Goal: Information Seeking & Learning: Learn about a topic

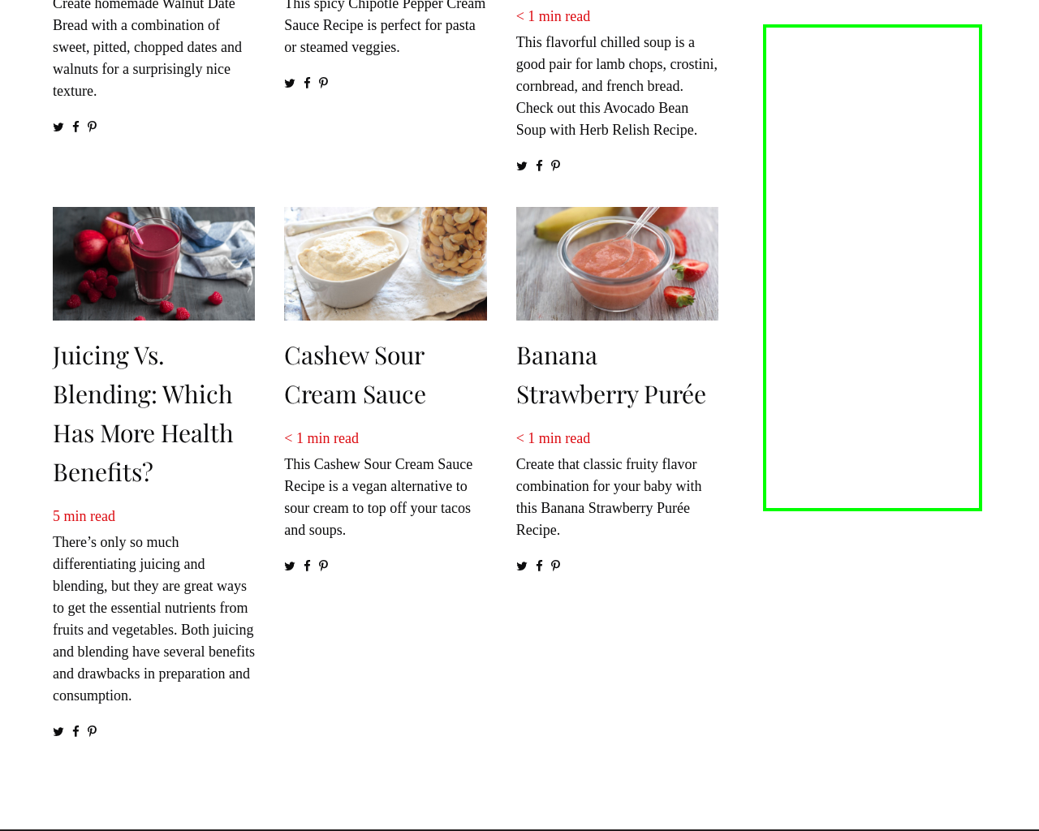
scroll to position [2193, 0]
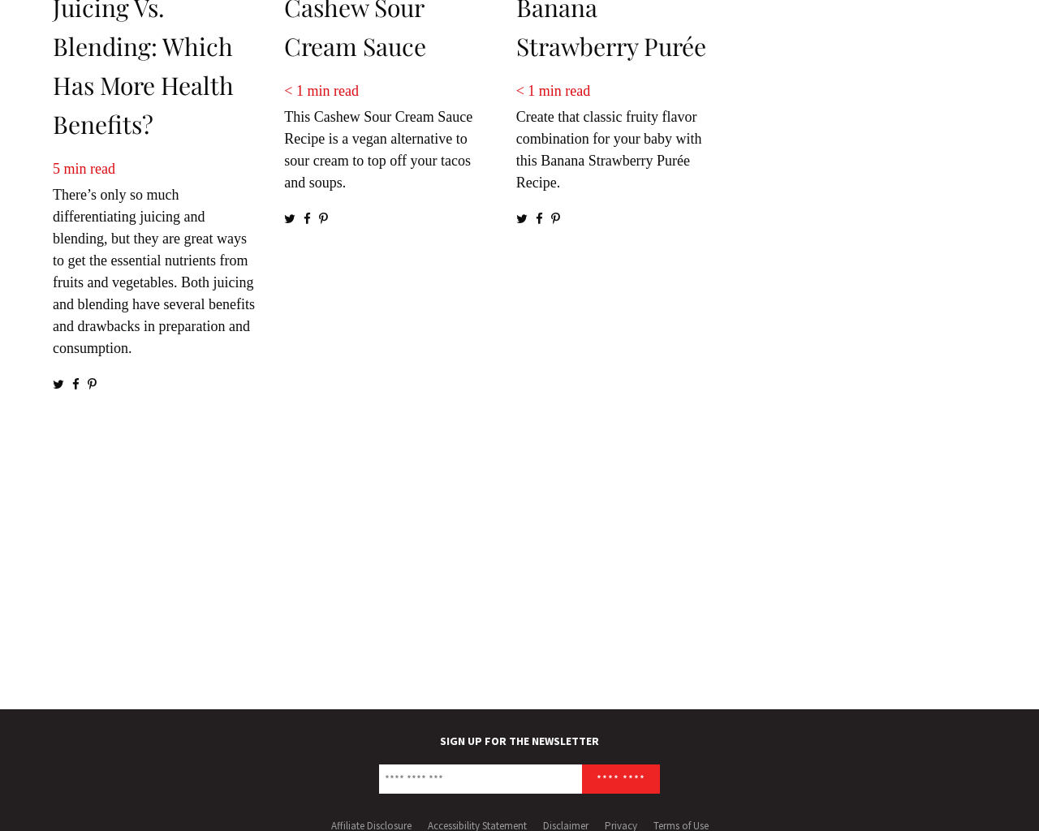
scroll to position [2345, 0]
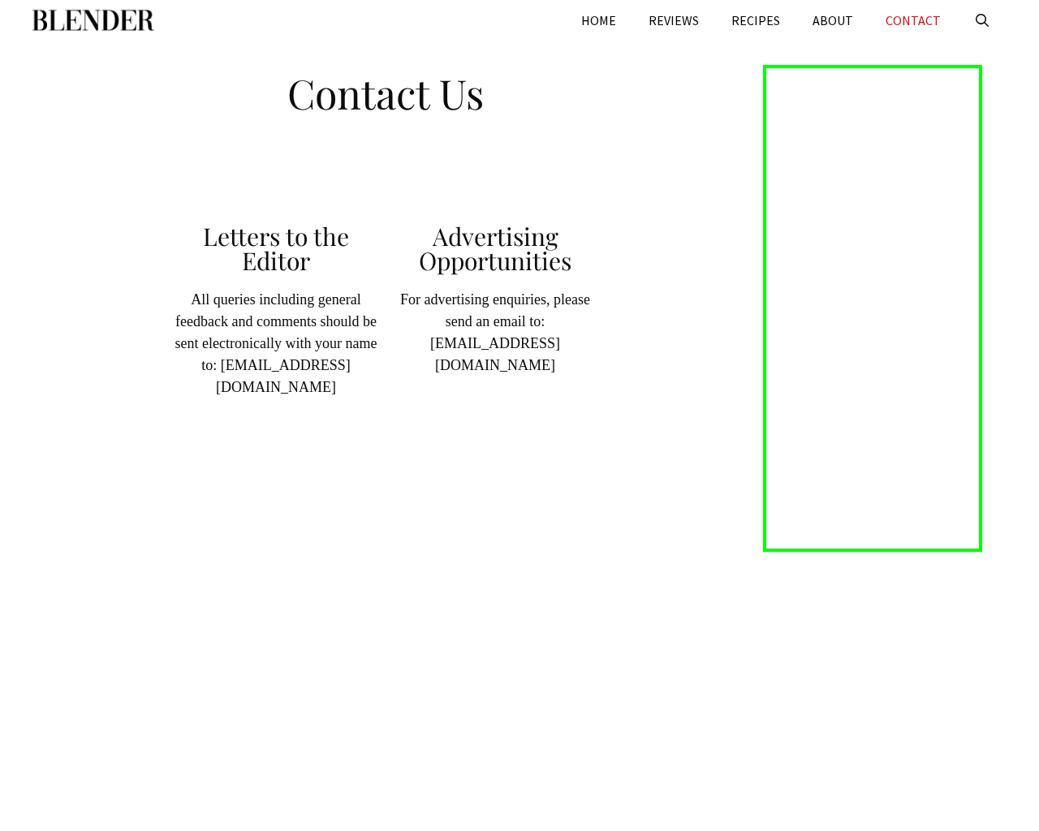
scroll to position [389, 0]
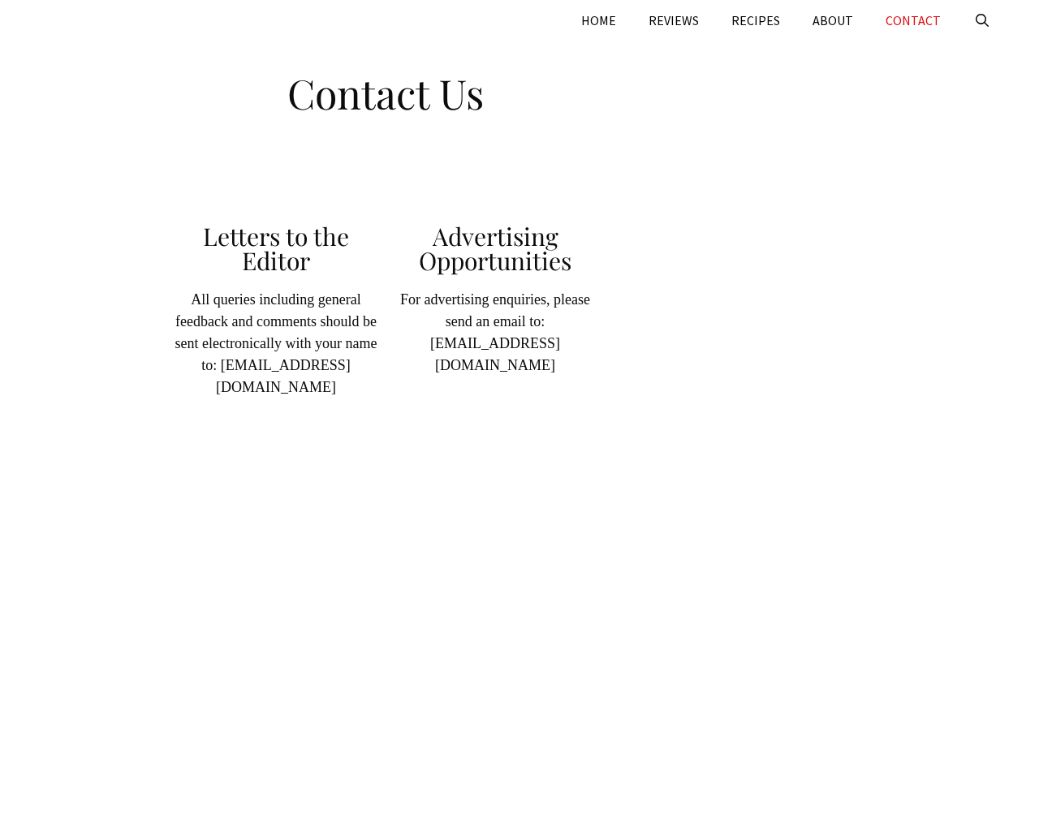
scroll to position [389, 0]
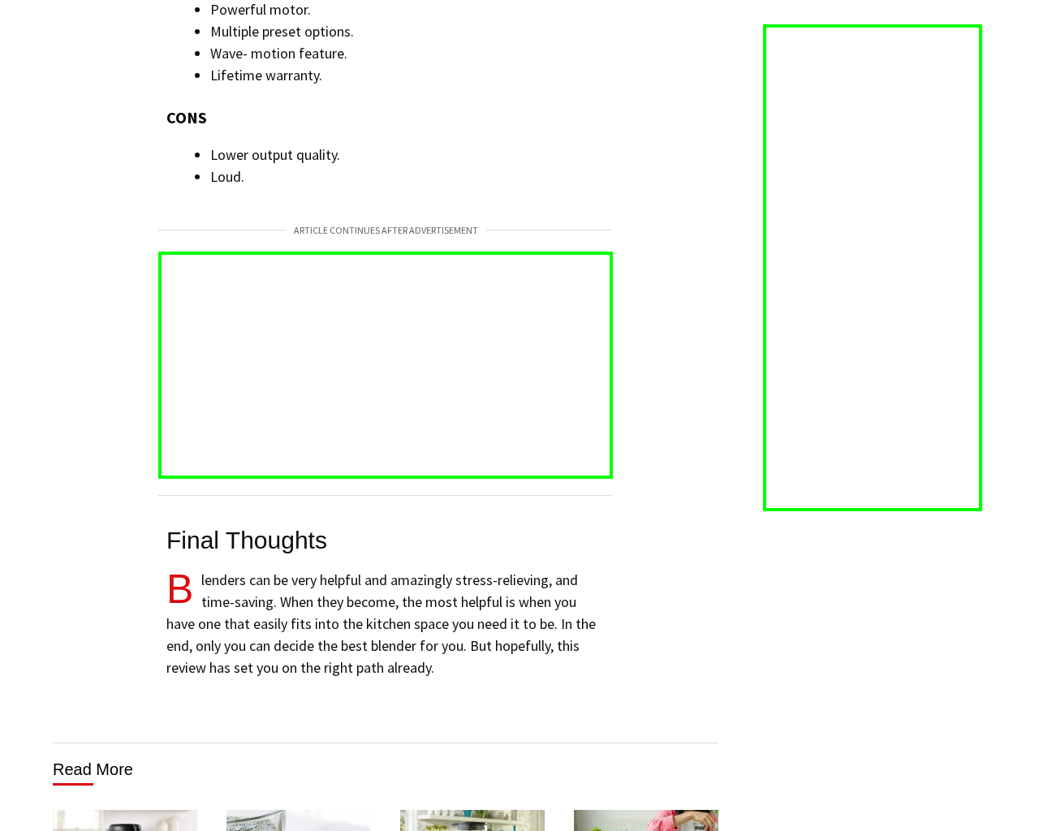
scroll to position [7278, 0]
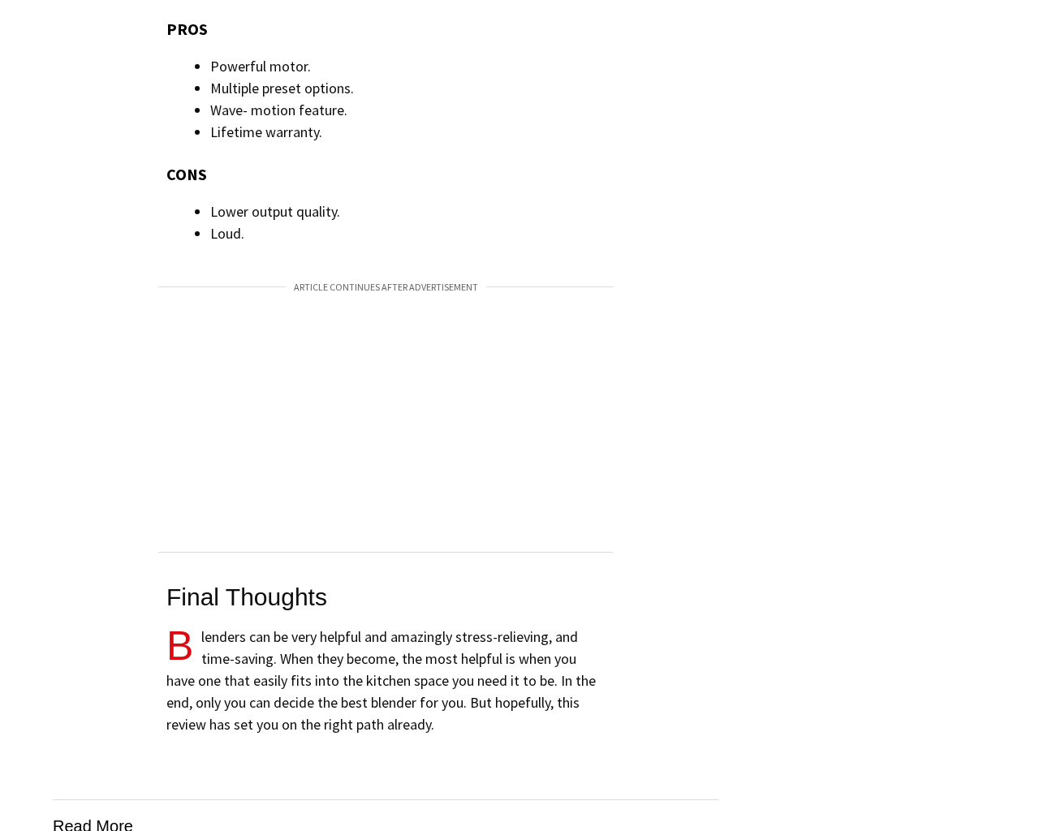
scroll to position [7278, 0]
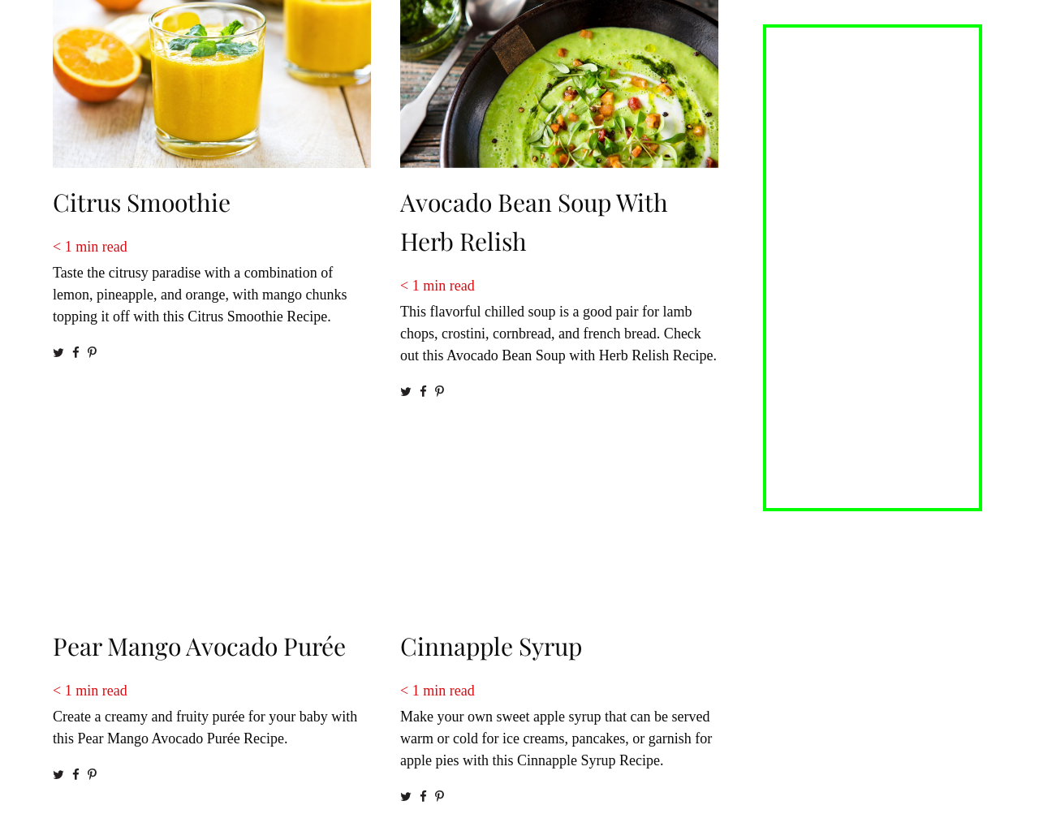
scroll to position [1898, 0]
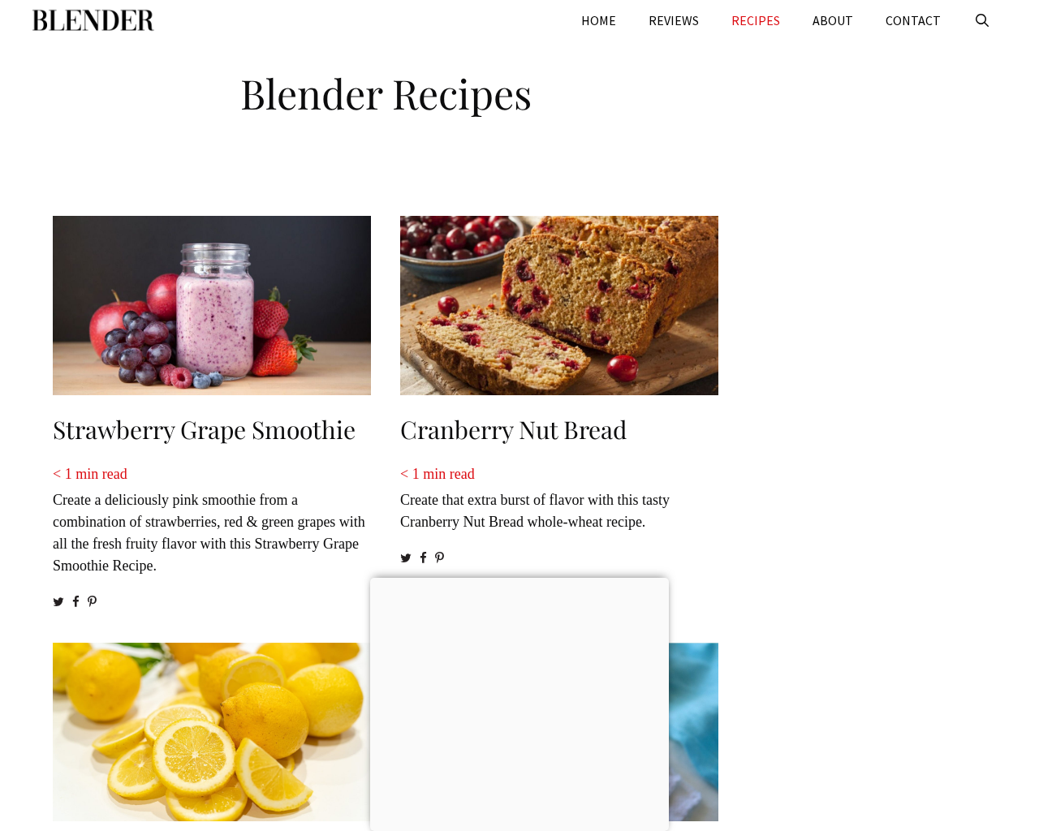
scroll to position [1556, 0]
